Goal: Navigation & Orientation: Find specific page/section

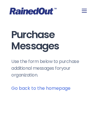
click at [41, 87] on link "Go back to the homepage" at bounding box center [40, 88] width 59 height 6
